Goal: Information Seeking & Learning: Learn about a topic

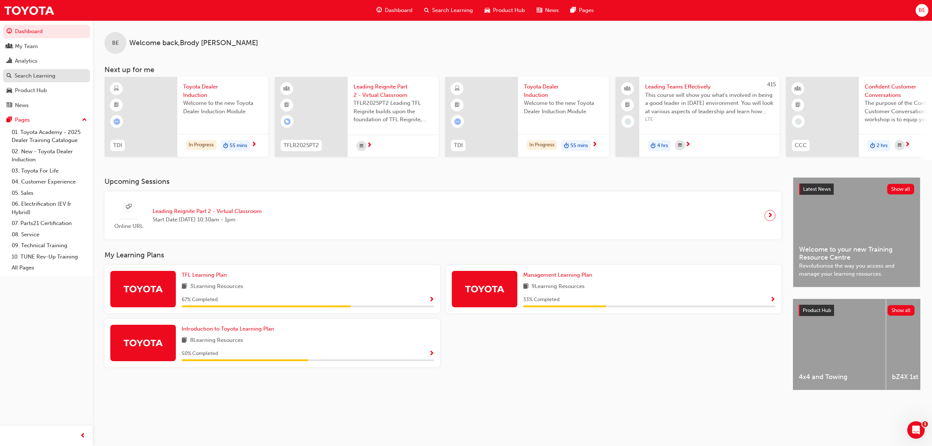
click at [29, 74] on div "Search Learning" at bounding box center [35, 76] width 41 height 8
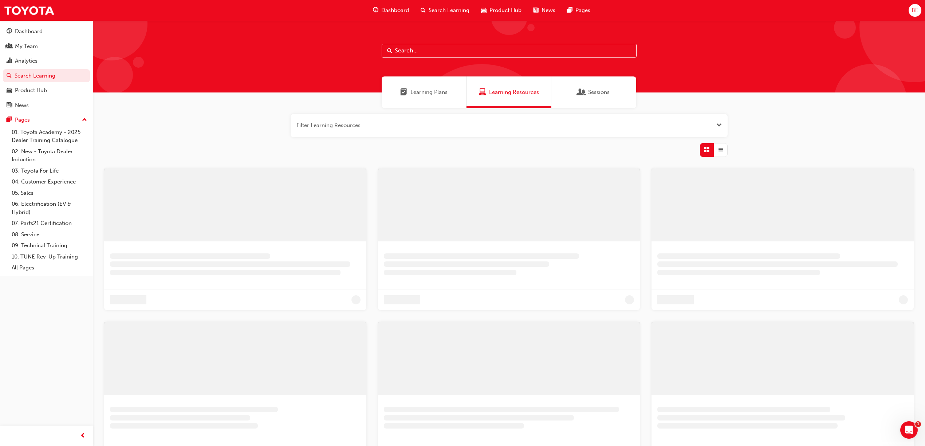
click at [427, 47] on input "text" at bounding box center [508, 51] width 255 height 14
type input "owaf"
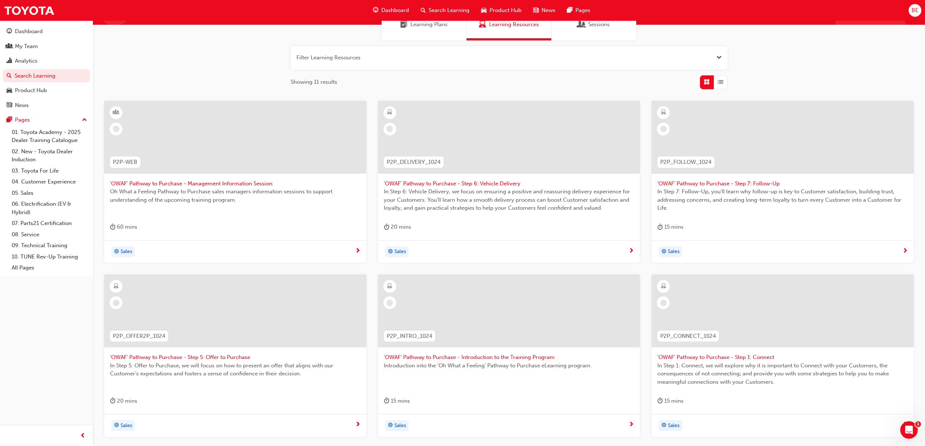
scroll to position [130, 0]
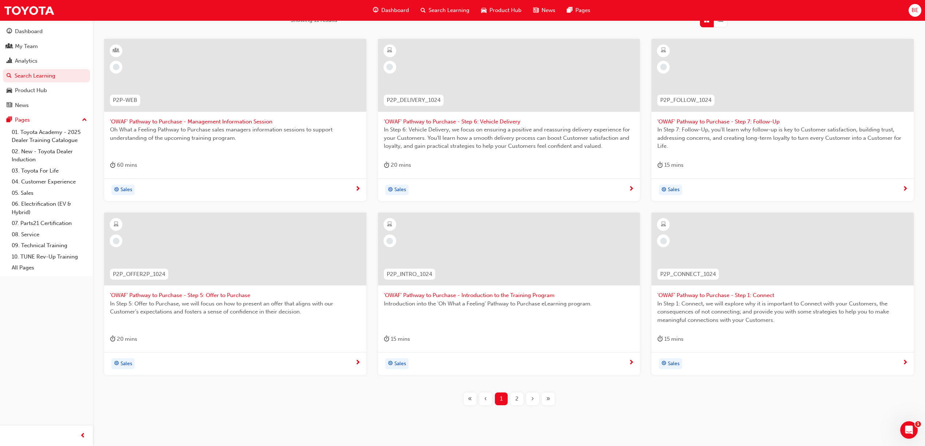
click at [519, 399] on div "2" at bounding box center [516, 398] width 13 height 13
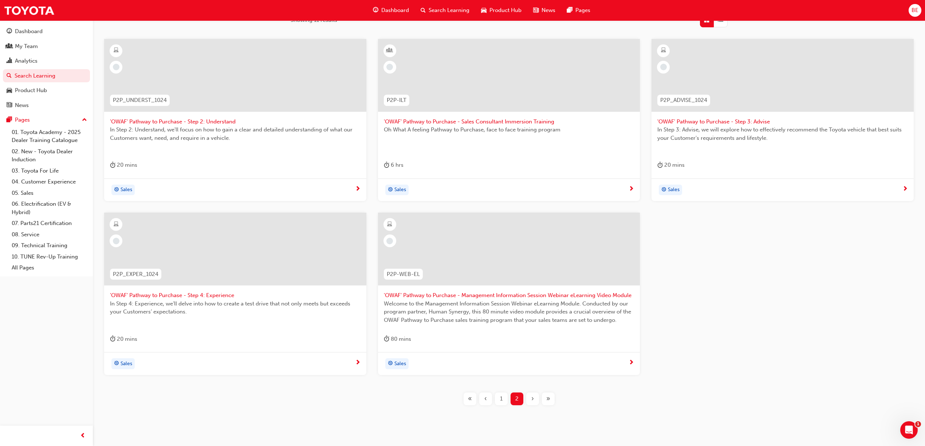
click at [486, 402] on span "‹" at bounding box center [485, 399] width 3 height 8
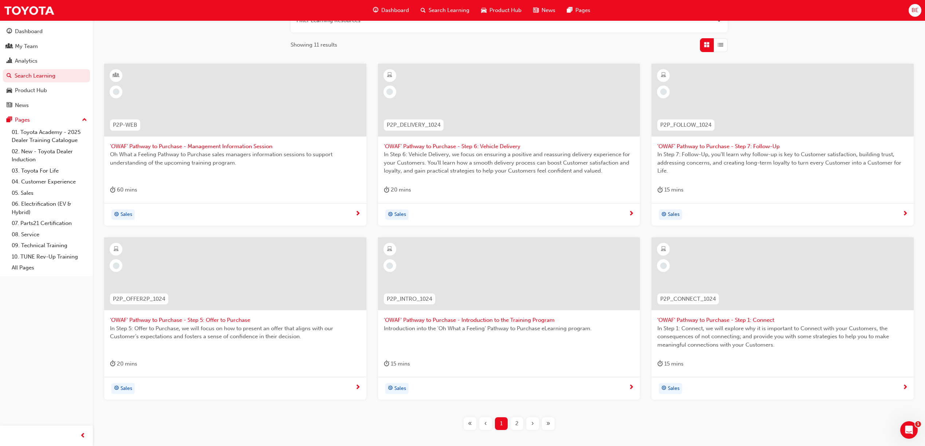
scroll to position [130, 0]
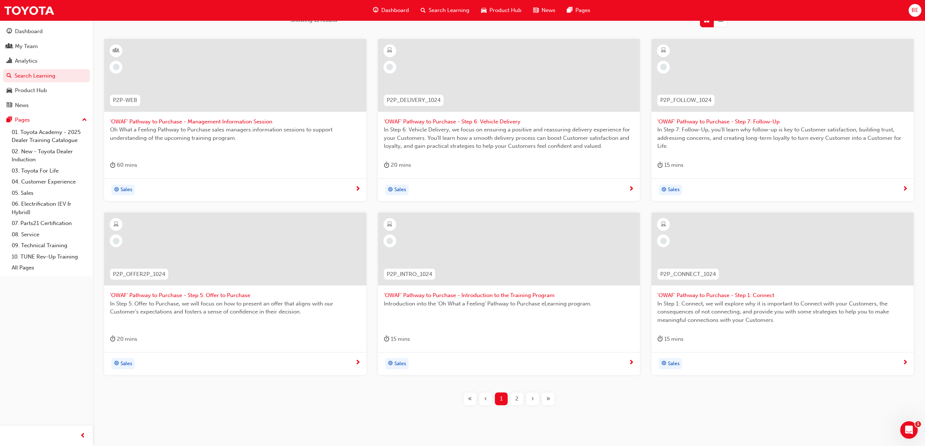
click at [513, 399] on div "2" at bounding box center [516, 398] width 13 height 13
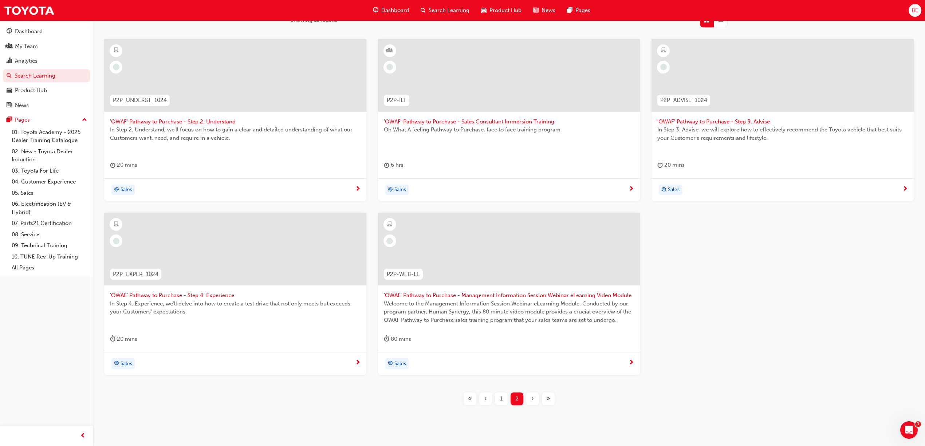
click at [465, 120] on span "'OWAF' Pathway to Purchase - Sales Consultant Immersion Training" at bounding box center [509, 122] width 250 height 8
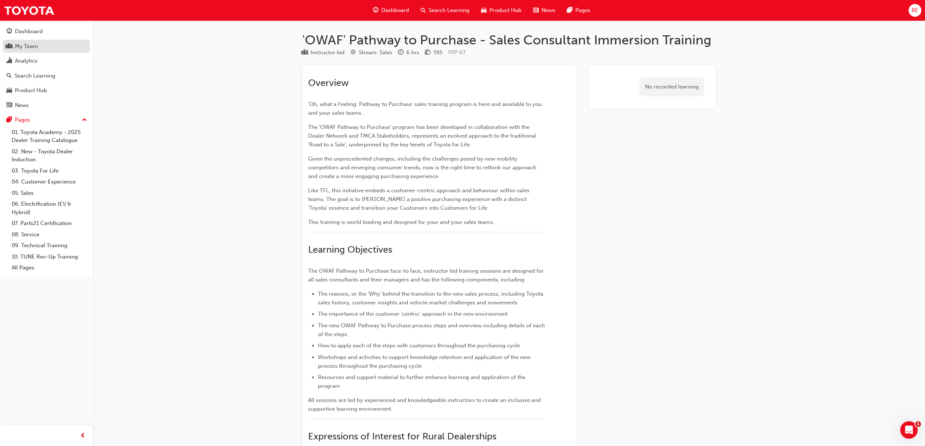
click at [23, 43] on div "My Team" at bounding box center [26, 46] width 23 height 8
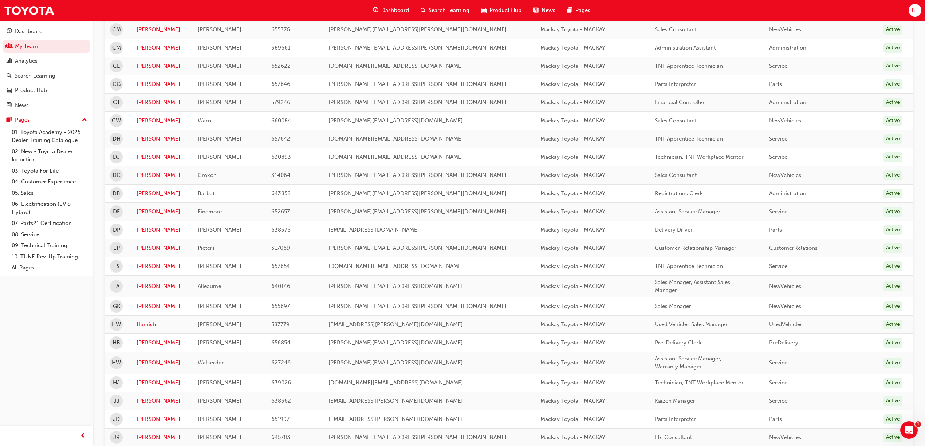
scroll to position [582, 0]
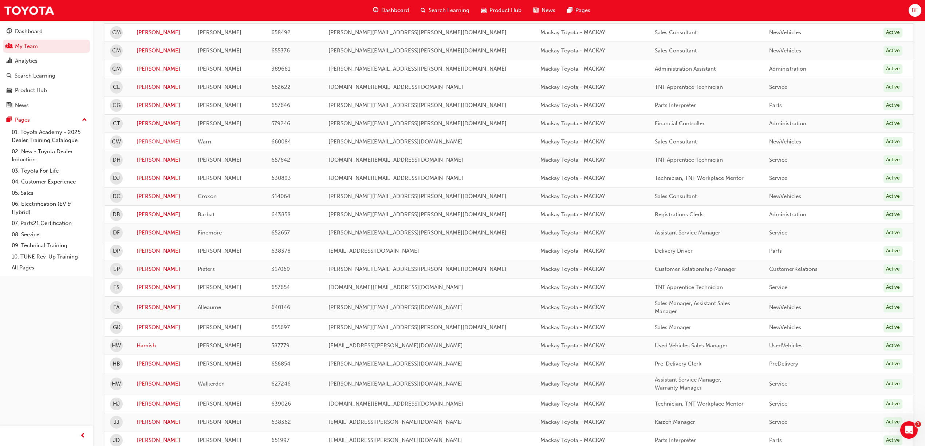
click at [151, 146] on link "[PERSON_NAME]" at bounding box center [161, 142] width 50 height 8
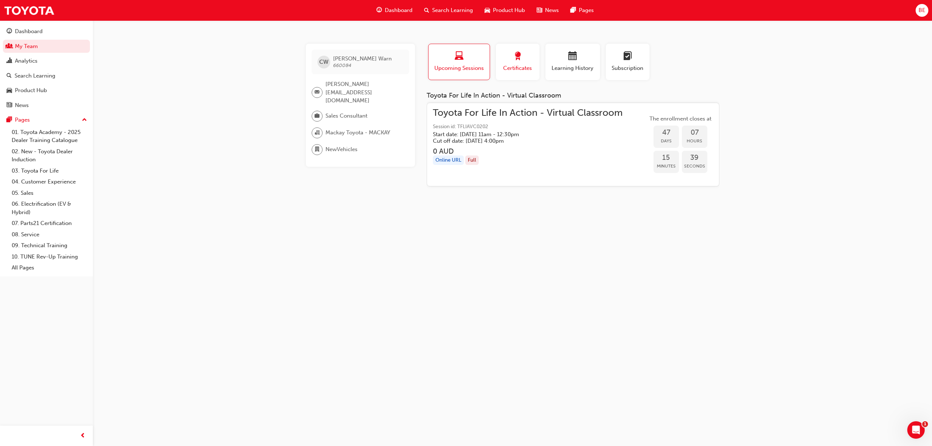
click at [512, 70] on span "Certificates" at bounding box center [517, 68] width 33 height 8
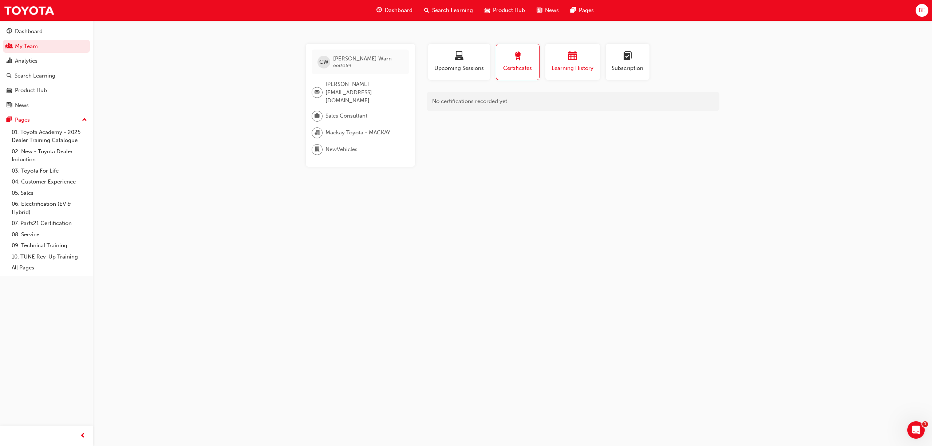
click at [568, 60] on span "calendar-icon" at bounding box center [572, 57] width 9 height 10
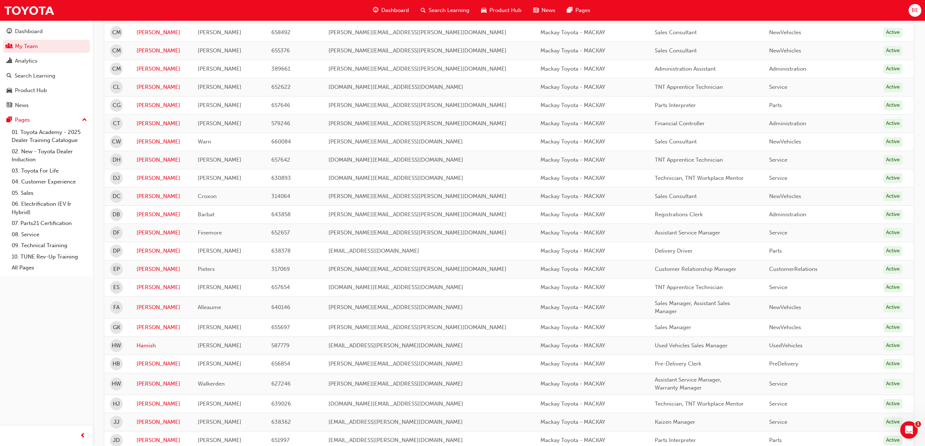
scroll to position [518, 0]
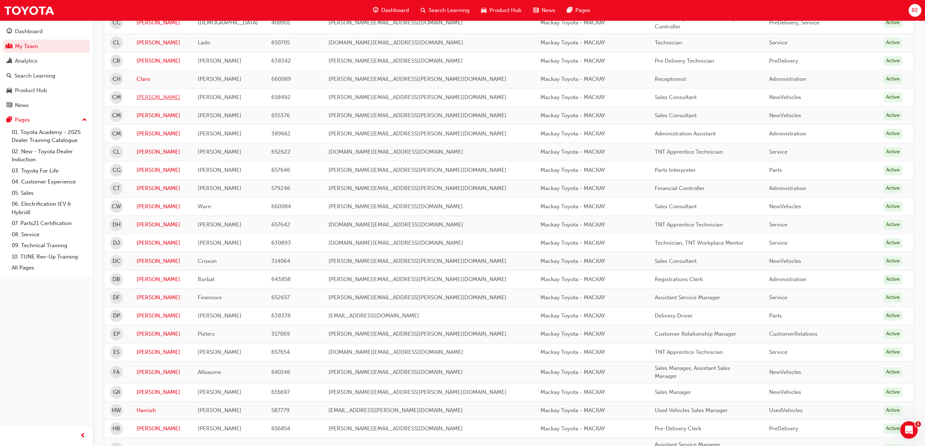
click at [148, 98] on link "[PERSON_NAME]" at bounding box center [161, 97] width 50 height 8
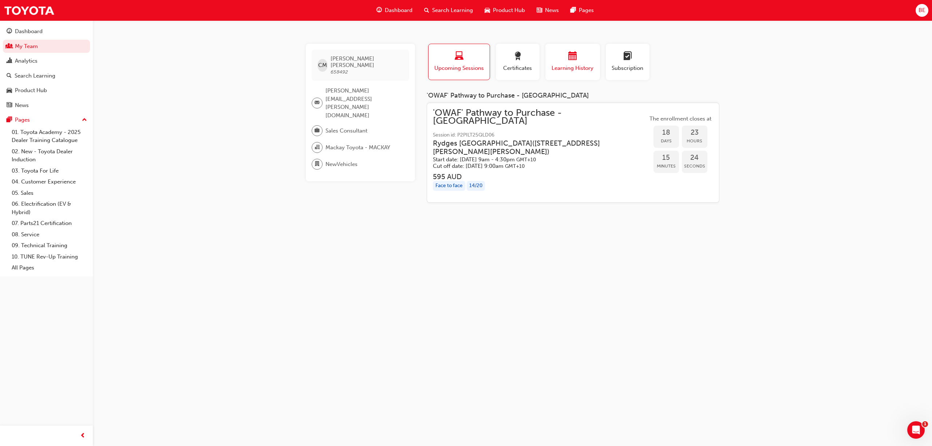
click at [566, 65] on span "Learning History" at bounding box center [573, 68] width 44 height 8
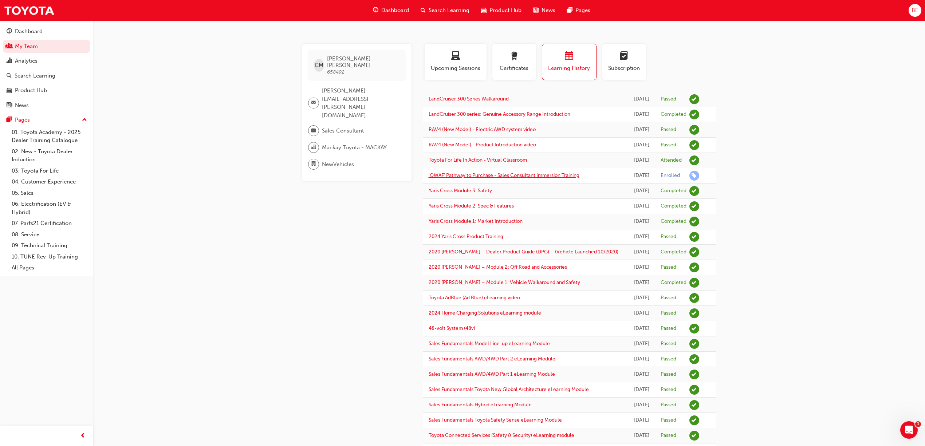
click at [519, 175] on link "'OWAF' Pathway to Purchase - Sales Consultant Immersion Training" at bounding box center [503, 175] width 151 height 6
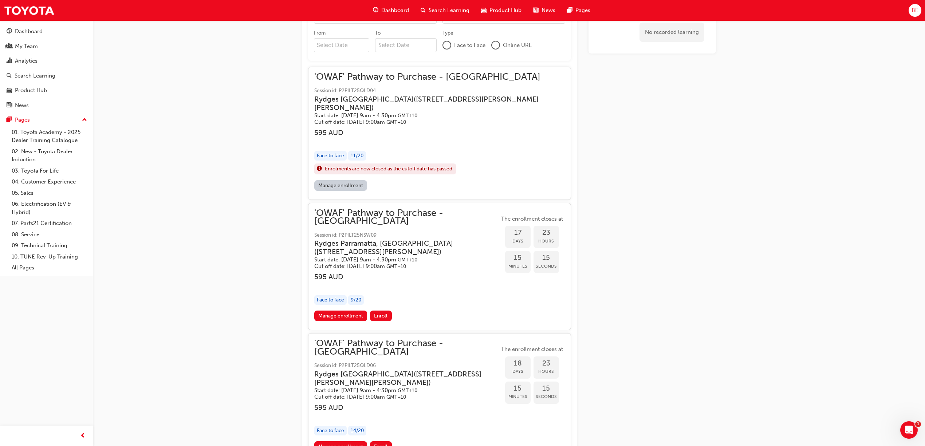
scroll to position [590, 0]
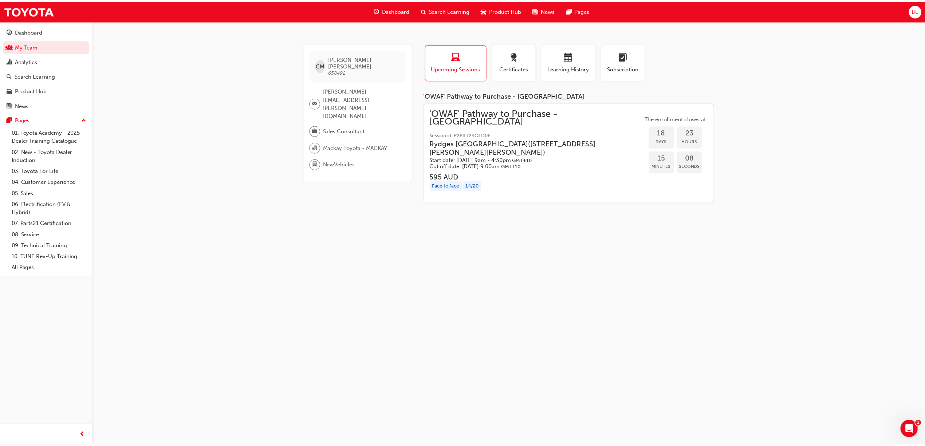
scroll to position [518, 0]
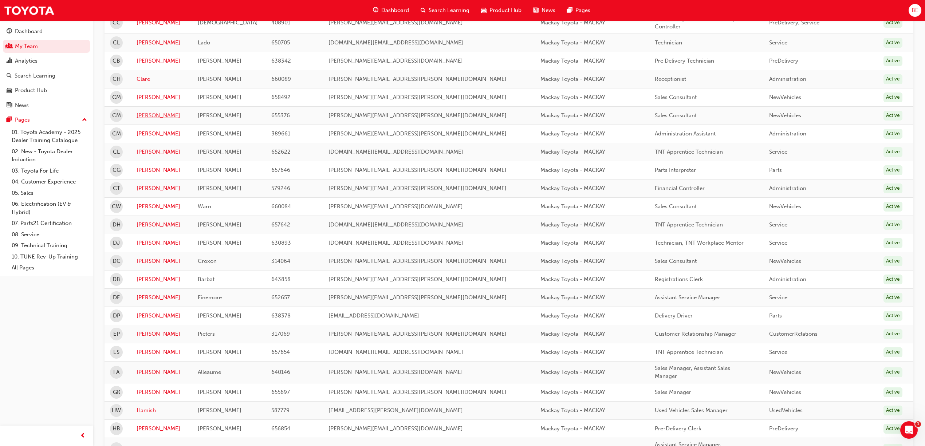
click at [147, 116] on link "[PERSON_NAME]" at bounding box center [161, 115] width 50 height 8
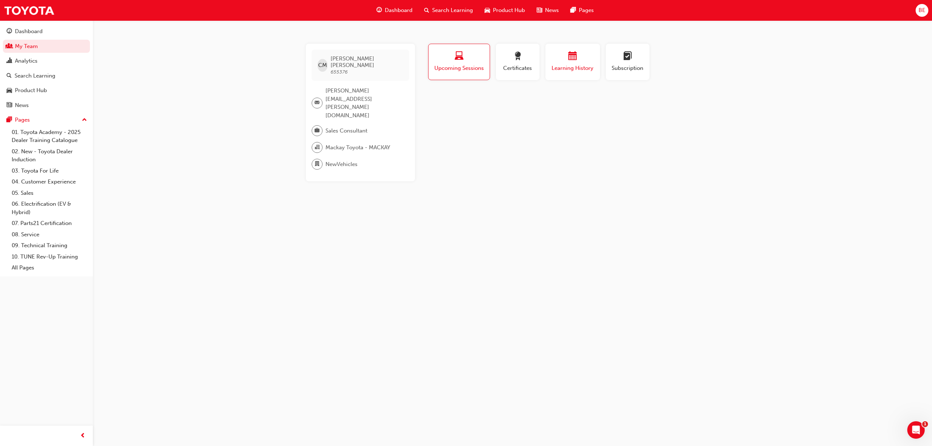
click at [575, 58] on span "calendar-icon" at bounding box center [572, 57] width 9 height 10
